Goal: Information Seeking & Learning: Learn about a topic

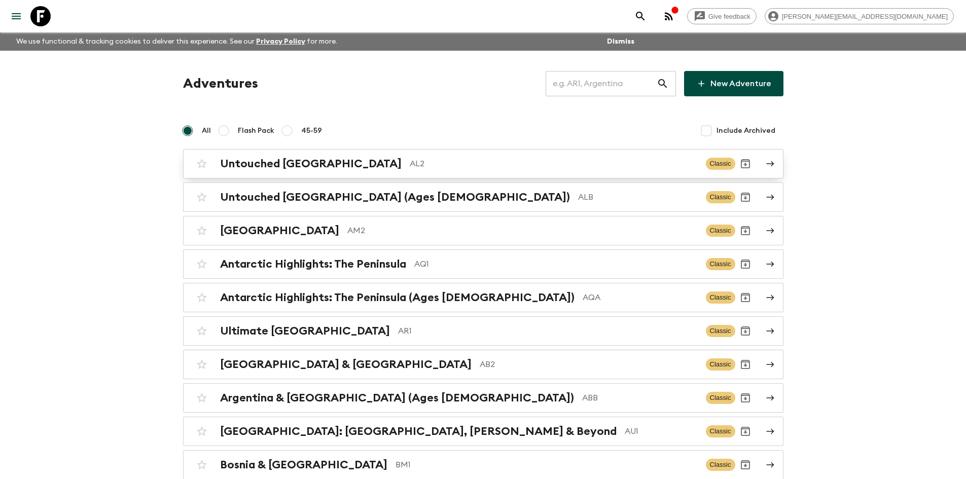
click at [309, 162] on h2 "Untouched [GEOGRAPHIC_DATA]" at bounding box center [311, 163] width 182 height 13
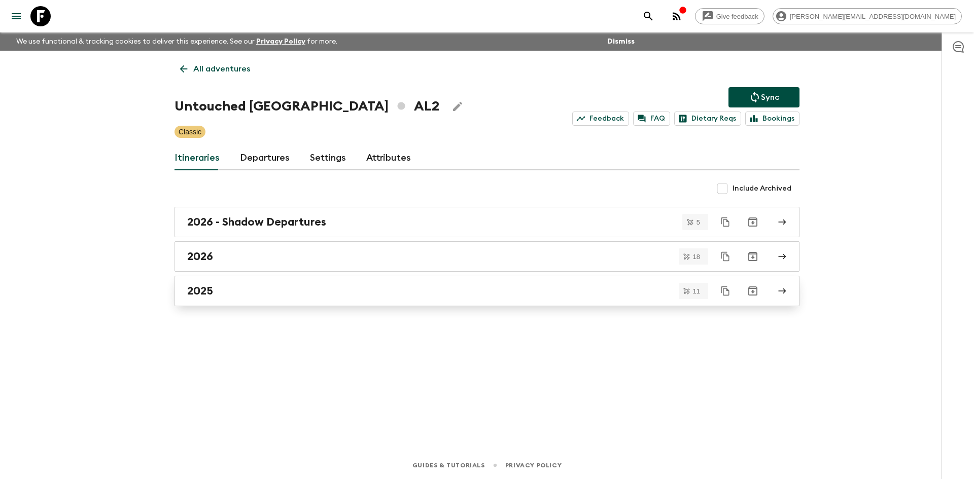
click at [207, 288] on h2 "2025" at bounding box center [200, 291] width 26 height 13
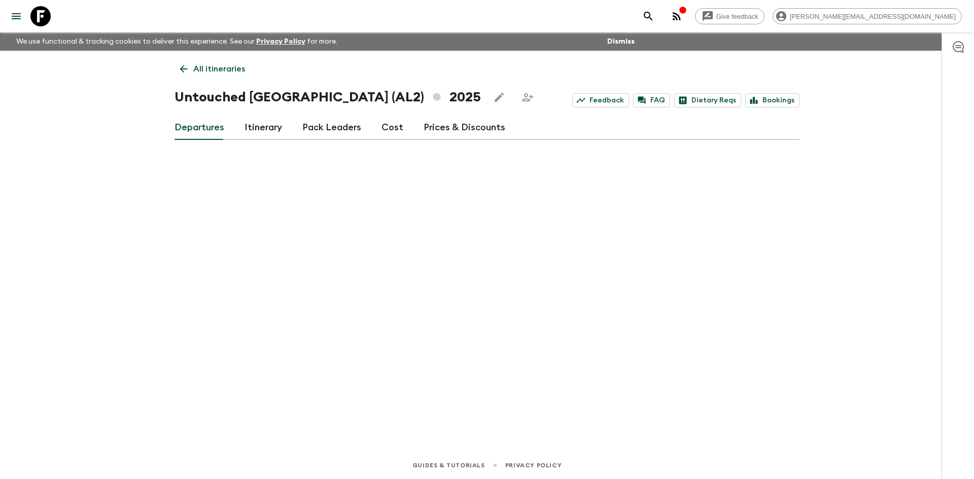
drag, startPoint x: 224, startPoint y: 172, endPoint x: 233, endPoint y: 250, distance: 78.2
drag, startPoint x: 233, startPoint y: 250, endPoint x: 206, endPoint y: 176, distance: 78.9
click at [206, 176] on div "All itineraries Untouched [GEOGRAPHIC_DATA] (AL2) 2025 Feedback FAQ Dietary Req…" at bounding box center [486, 237] width 649 height 373
click at [269, 133] on link "Itinerary" at bounding box center [263, 128] width 38 height 24
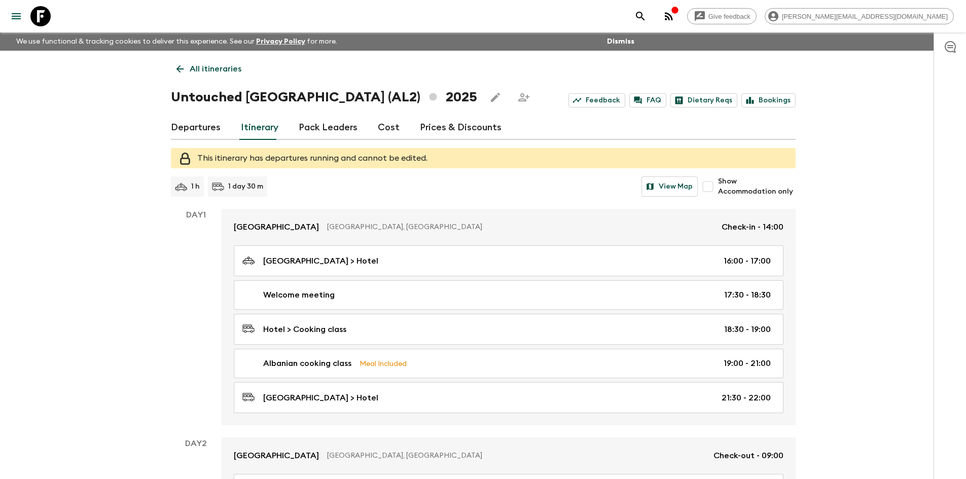
click at [191, 126] on link "Departures" at bounding box center [196, 128] width 50 height 24
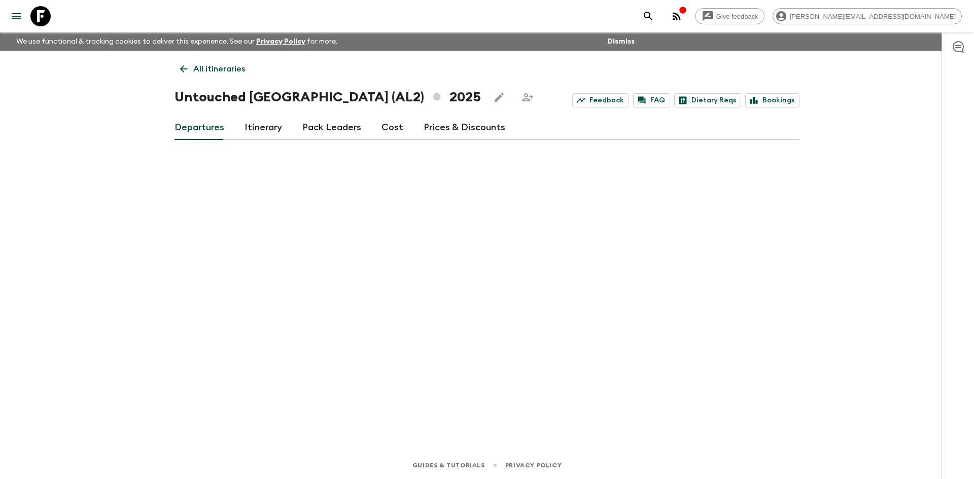
click at [267, 126] on link "Itinerary" at bounding box center [263, 128] width 38 height 24
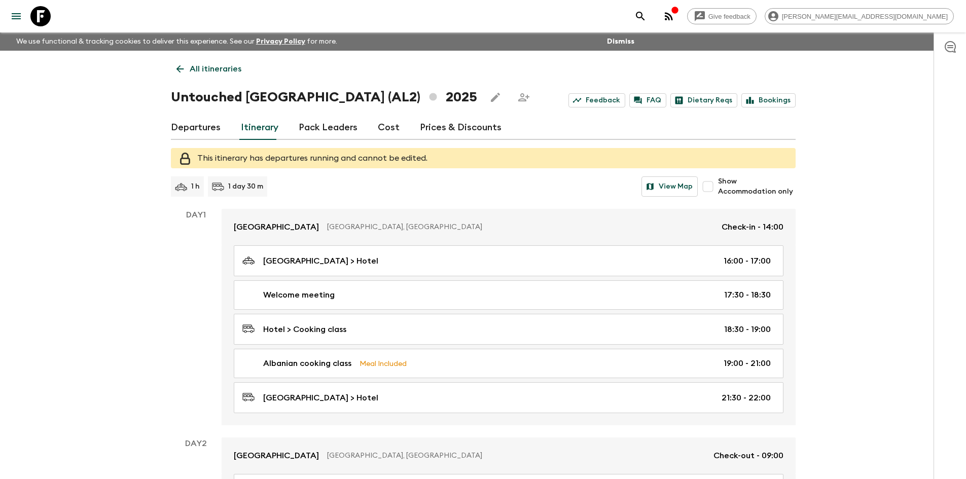
click at [201, 129] on link "Departures" at bounding box center [196, 128] width 50 height 24
